Goal: Check status

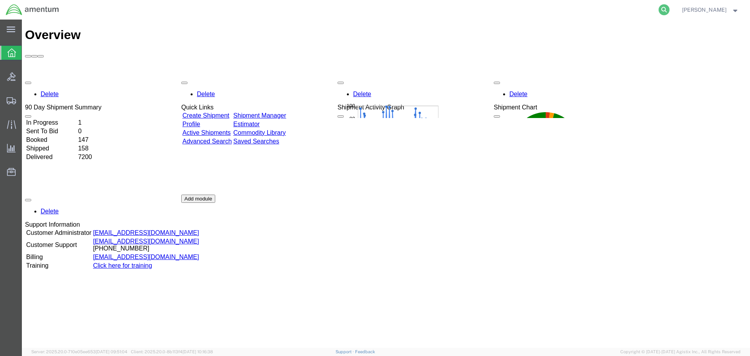
click at [669, 9] on icon at bounding box center [664, 9] width 11 height 11
click at [452, 12] on input "search" at bounding box center [539, 9] width 237 height 19
paste input "393772176089"
type input "393772176089"
click at [669, 9] on icon at bounding box center [664, 9] width 11 height 11
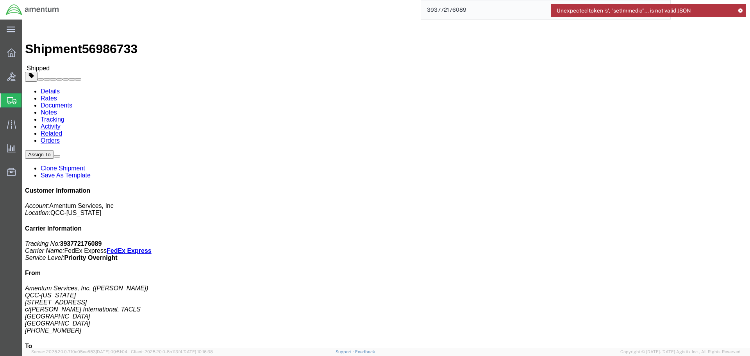
drag, startPoint x: 581, startPoint y: 144, endPoint x: 666, endPoint y: 190, distance: 97.3
click div "Customer Information Account: Amentum Services, Inc Location: QCC-Texas Carrier…"
copy address "Amentum Services, Inc. (Rebecca Thorstenson) QCC-Texas 4050 Valley View LN, Doc…"
